Goal: Task Accomplishment & Management: Use online tool/utility

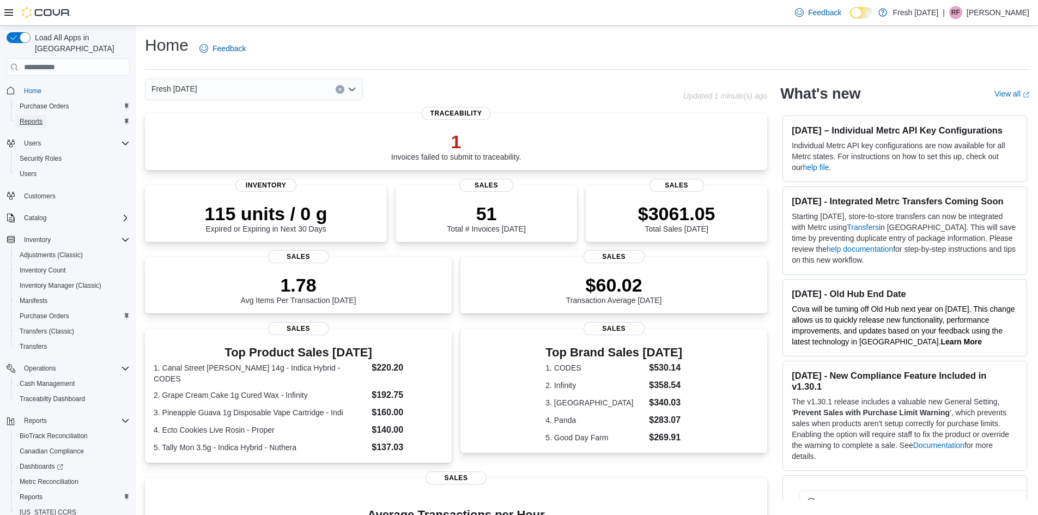
click at [27, 117] on span "Reports" at bounding box center [31, 121] width 23 height 9
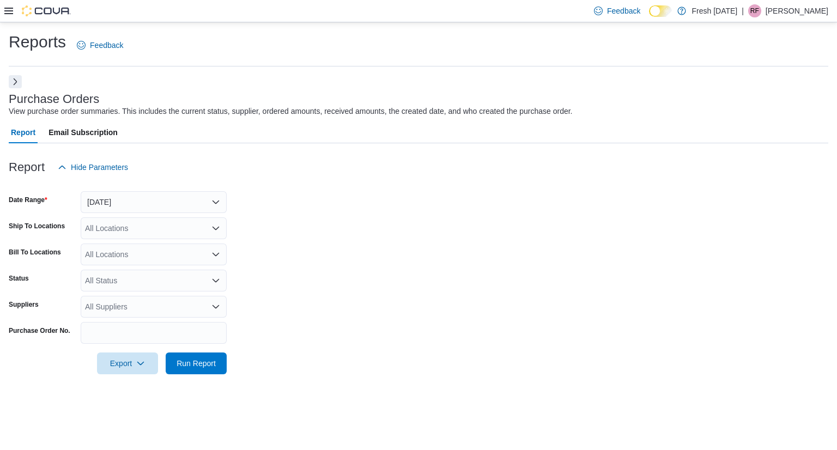
drag, startPoint x: 137, startPoint y: 228, endPoint x: 155, endPoint y: 224, distance: 17.8
click at [137, 228] on div "All Locations" at bounding box center [154, 228] width 146 height 22
click at [212, 203] on button "Yesterday" at bounding box center [154, 202] width 146 height 22
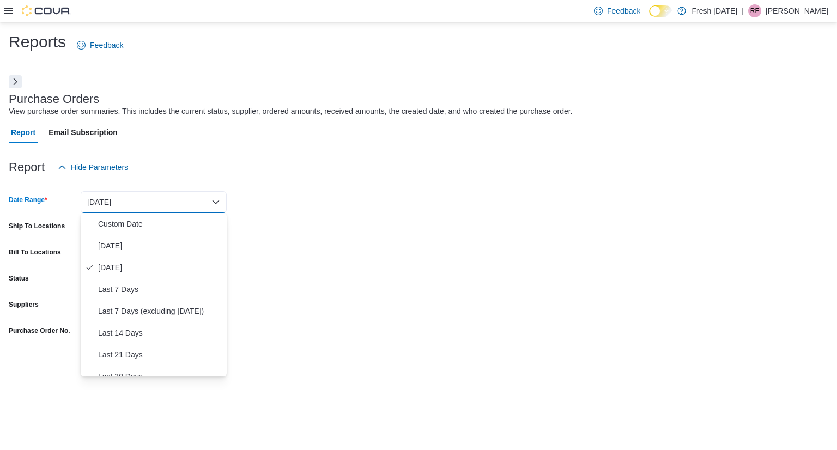
scroll to position [163, 0]
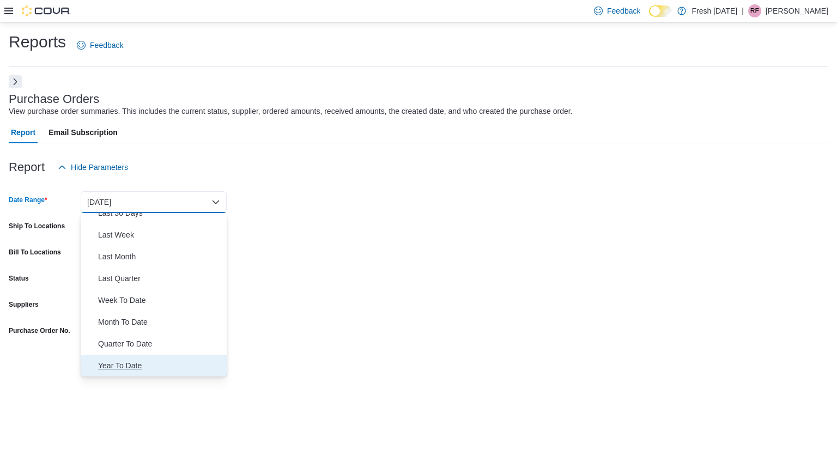
click at [140, 362] on span "Year To Date" at bounding box center [160, 365] width 124 height 13
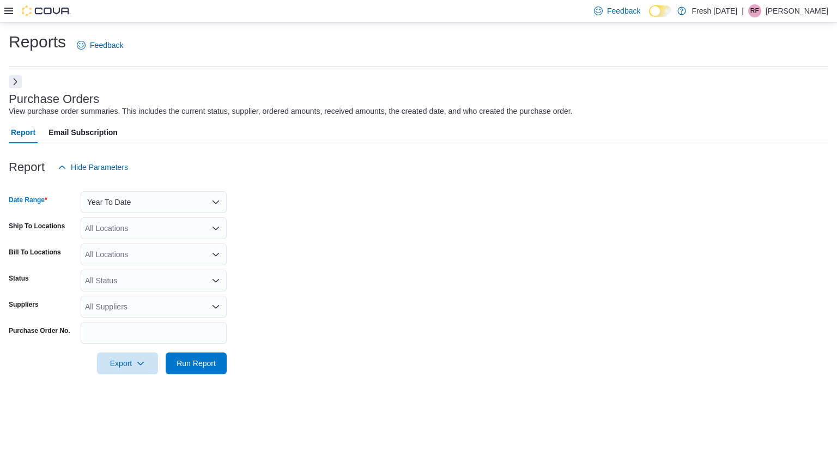
click at [203, 253] on div "All Locations" at bounding box center [154, 254] width 146 height 22
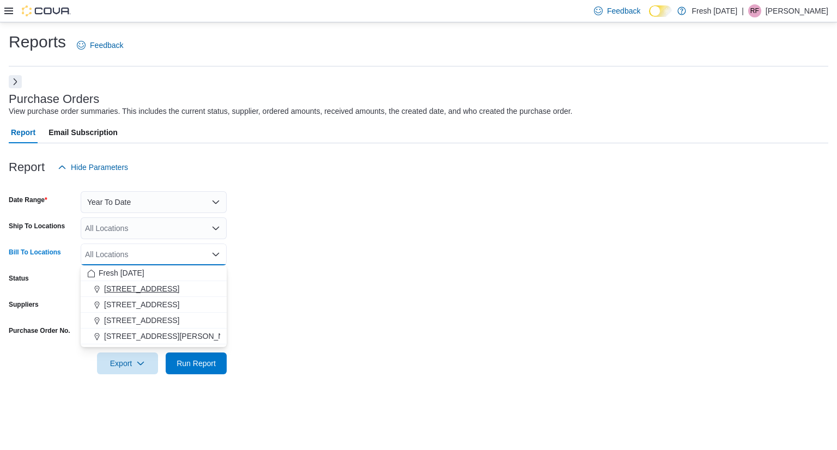
click at [137, 293] on span "10915 NW 45 Hwy" at bounding box center [141, 288] width 75 height 11
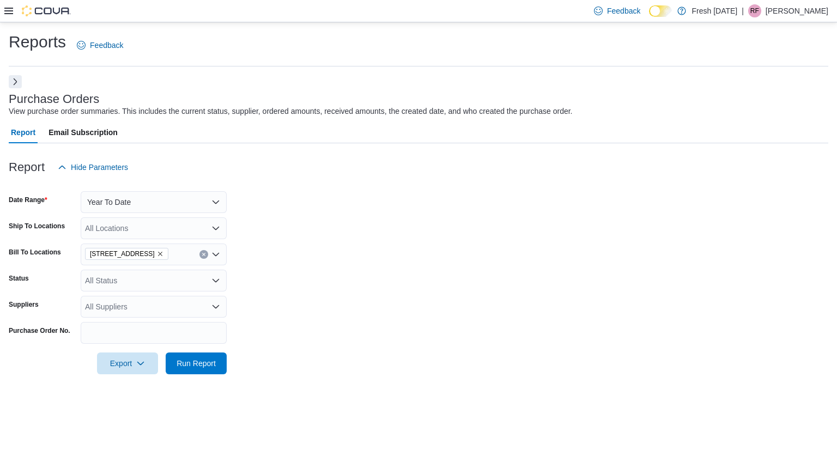
click at [261, 263] on form "Date Range Year To Date Ship To Locations All Locations Bill To Locations 10915…" at bounding box center [418, 276] width 819 height 196
click at [227, 284] on form "Date Range Year To Date Ship To Locations All Locations Bill To Locations 10915…" at bounding box center [418, 276] width 819 height 196
click at [218, 283] on icon "Open list of options" at bounding box center [215, 280] width 9 height 9
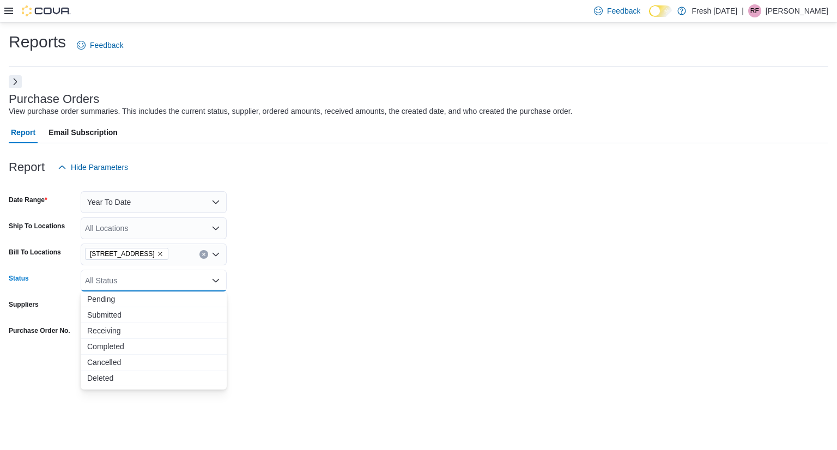
click at [297, 306] on form "Date Range Year To Date Ship To Locations All Locations Bill To Locations 10915…" at bounding box center [418, 276] width 819 height 196
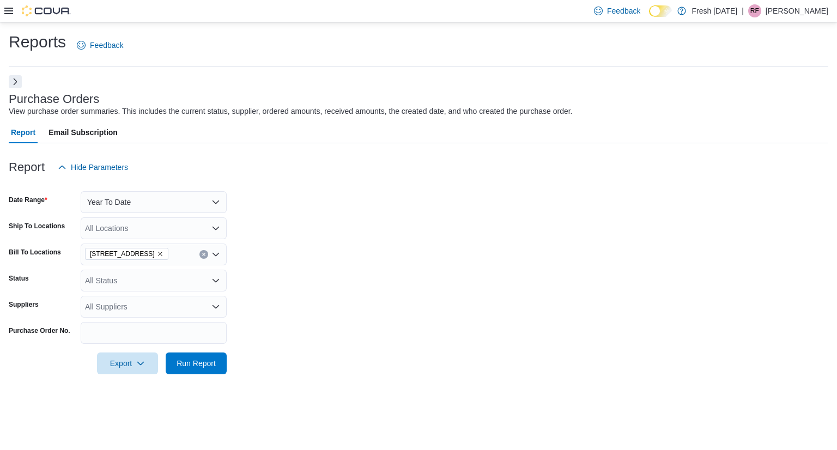
click at [212, 303] on icon "Open list of options" at bounding box center [215, 306] width 9 height 9
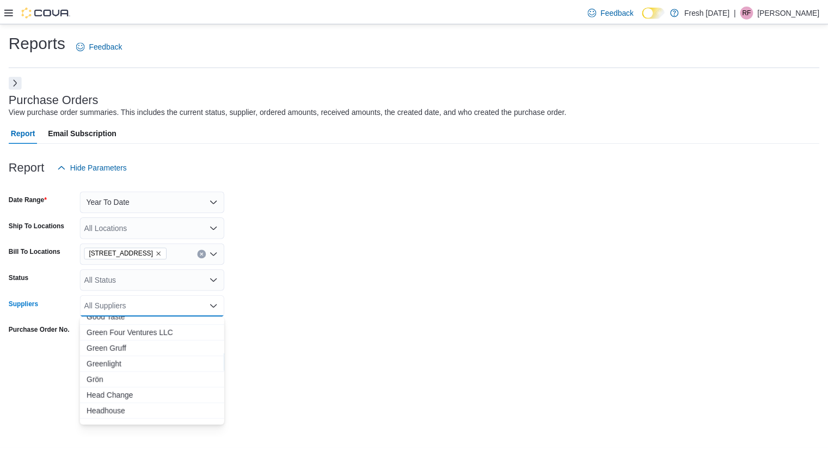
scroll to position [545, 0]
click at [132, 330] on span "Gold Rush" at bounding box center [153, 333] width 133 height 11
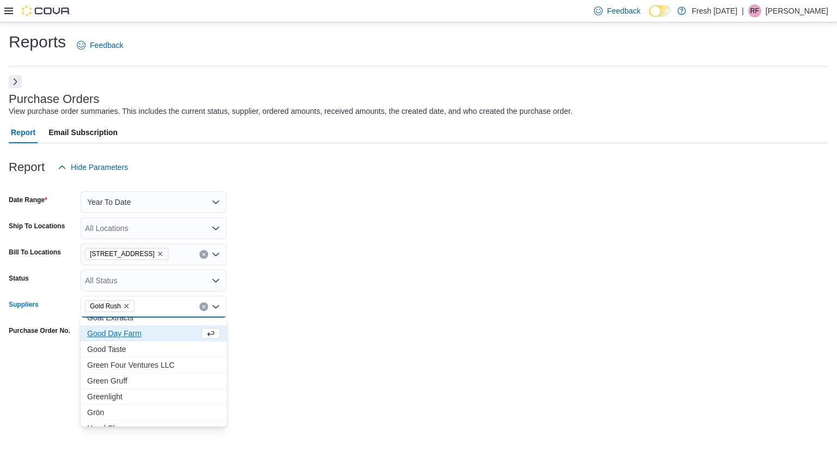
click at [283, 351] on div at bounding box center [418, 348] width 819 height 9
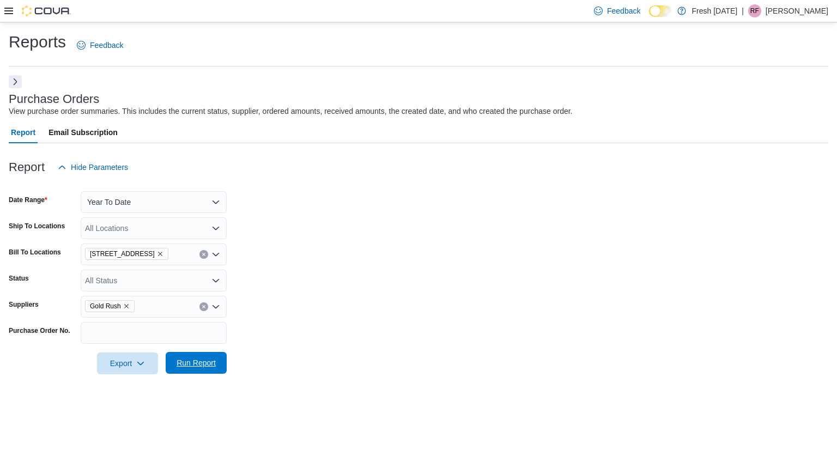
click at [198, 370] on span "Run Report" at bounding box center [196, 363] width 48 height 22
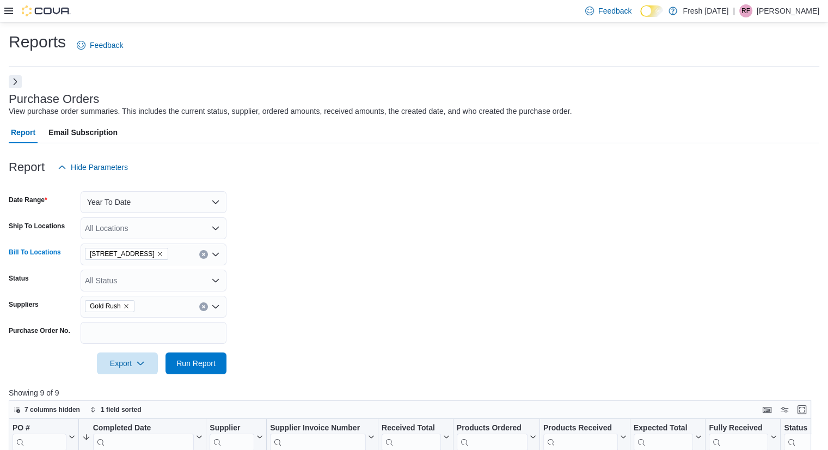
click at [205, 252] on icon "Clear input" at bounding box center [204, 254] width 4 height 4
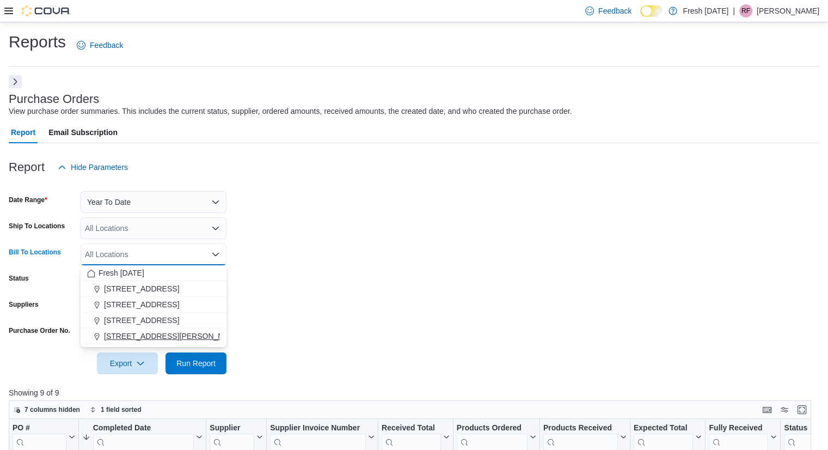
click at [168, 338] on span "240 E. Linwood Blvd." at bounding box center [173, 336] width 138 height 11
click at [193, 367] on span "Run Report" at bounding box center [195, 362] width 39 height 11
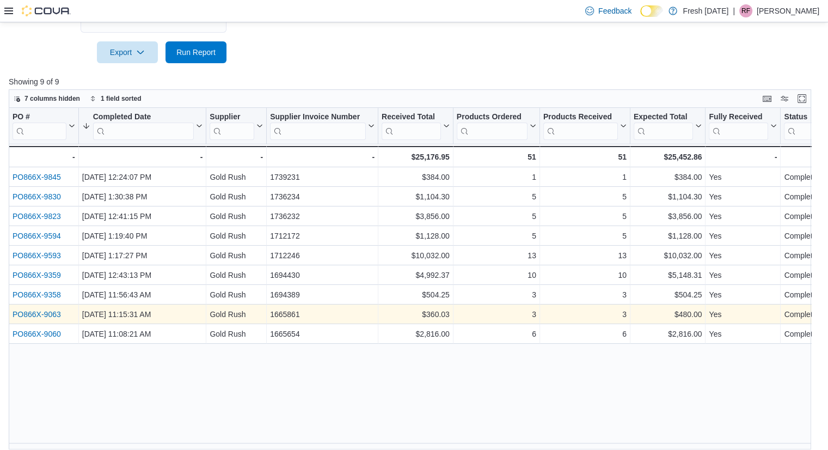
scroll to position [319, 0]
